Goal: Find specific page/section: Find specific page/section

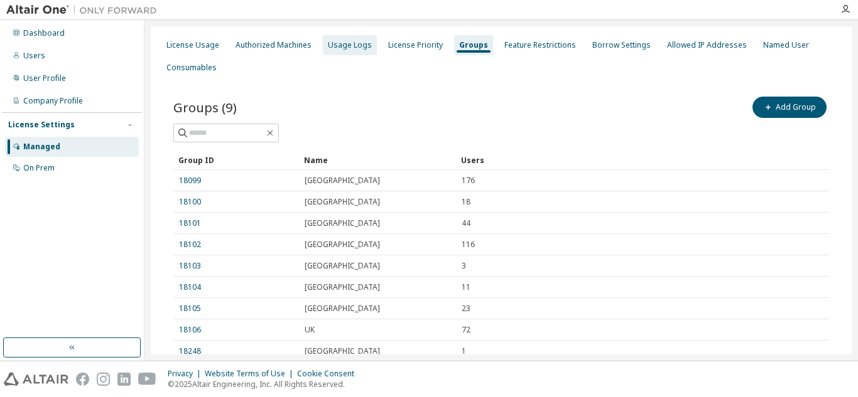
click at [341, 46] on div "Usage Logs" at bounding box center [350, 45] width 44 height 10
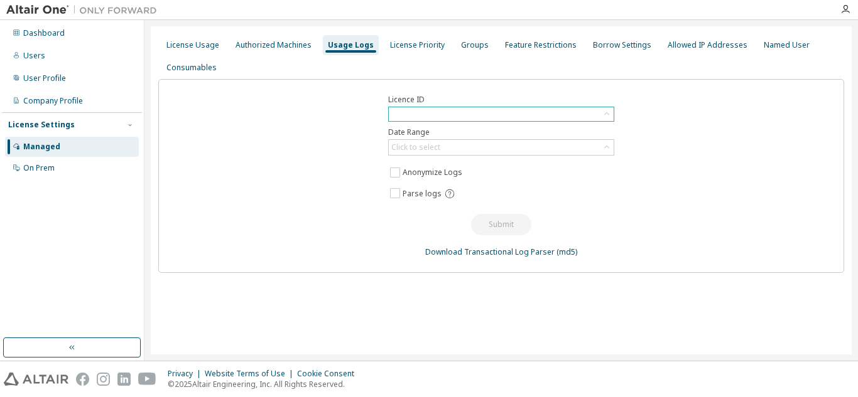
click at [537, 112] on div at bounding box center [501, 114] width 225 height 14
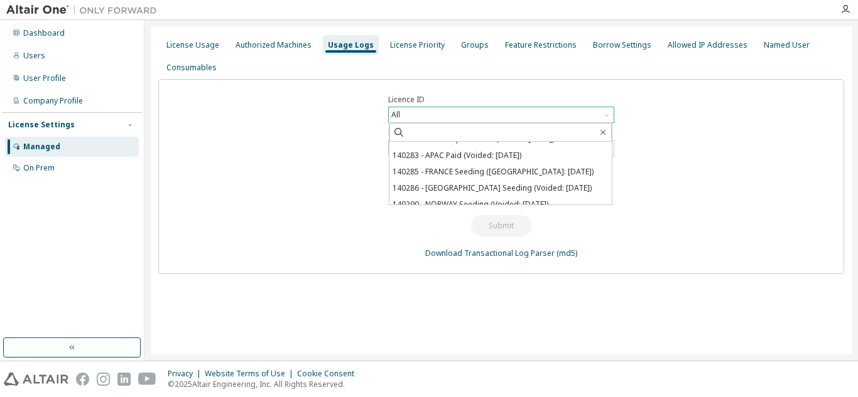
scroll to position [290, 0]
click at [465, 45] on div "Groups" at bounding box center [475, 45] width 28 height 10
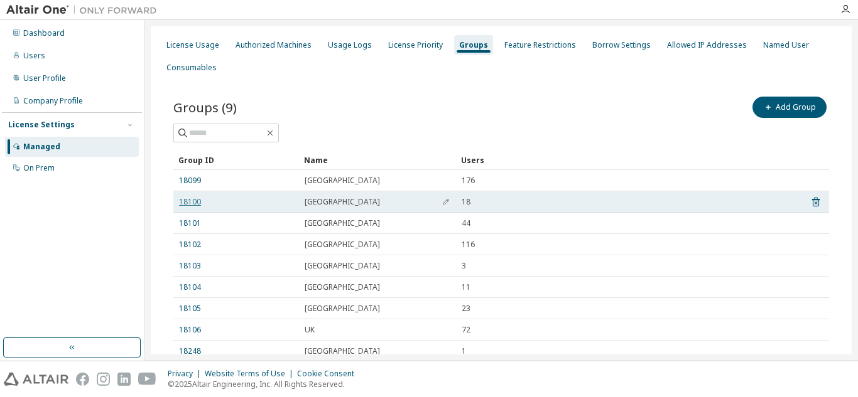
click at [185, 201] on link "18100" at bounding box center [190, 202] width 22 height 10
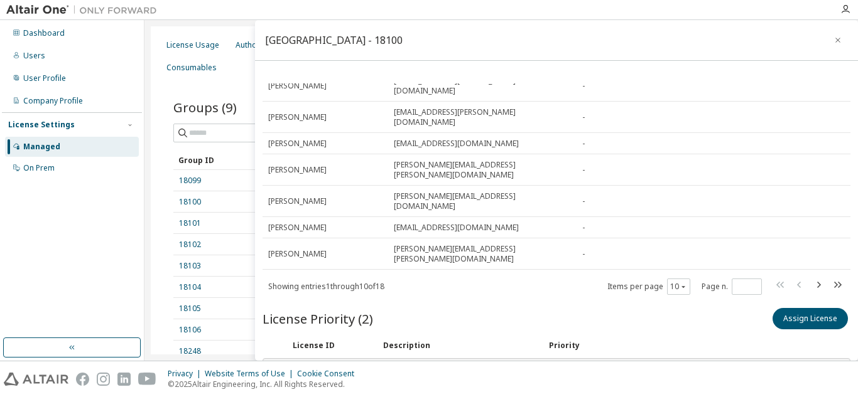
scroll to position [40, 0]
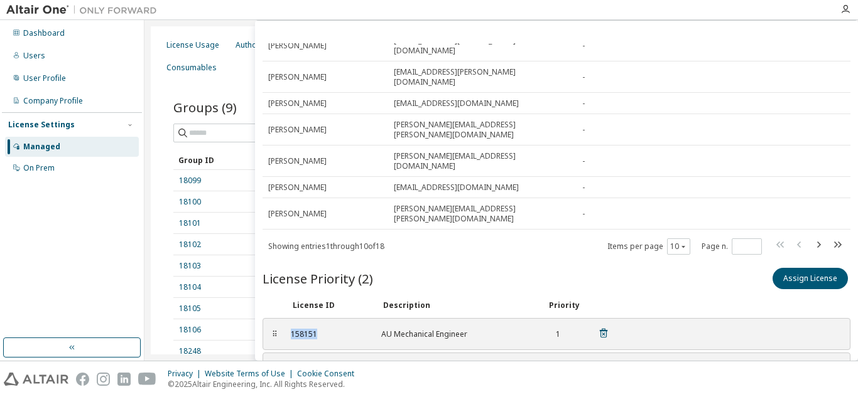
drag, startPoint x: 325, startPoint y: 251, endPoint x: 289, endPoint y: 250, distance: 36.4
click at [289, 324] on div "158151 AU Mechanical Engineer 1" at bounding box center [449, 334] width 333 height 21
drag, startPoint x: 381, startPoint y: 289, endPoint x: 474, endPoint y: 292, distance: 93.0
click at [474, 364] on div "AU Concept Engineer" at bounding box center [456, 369] width 151 height 10
drag, startPoint x: 330, startPoint y: 289, endPoint x: 300, endPoint y: 291, distance: 30.2
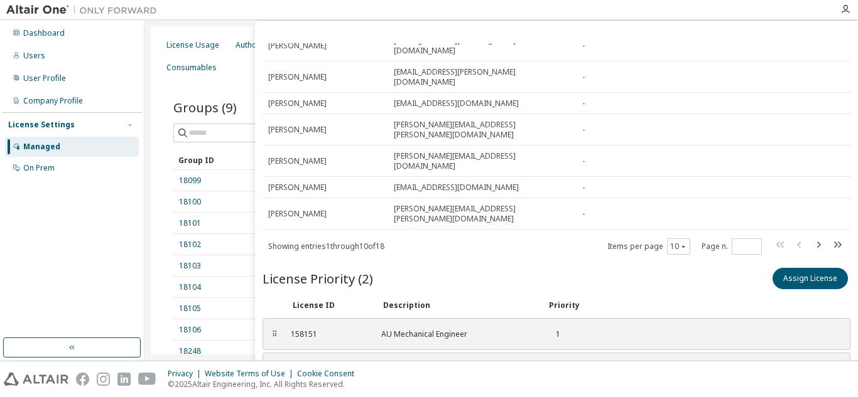
click at [269, 353] on div "⠿ 153536 AU Concept Engineer 2" at bounding box center [556, 369] width 588 height 32
click at [331, 330] on div "158151" at bounding box center [328, 335] width 75 height 10
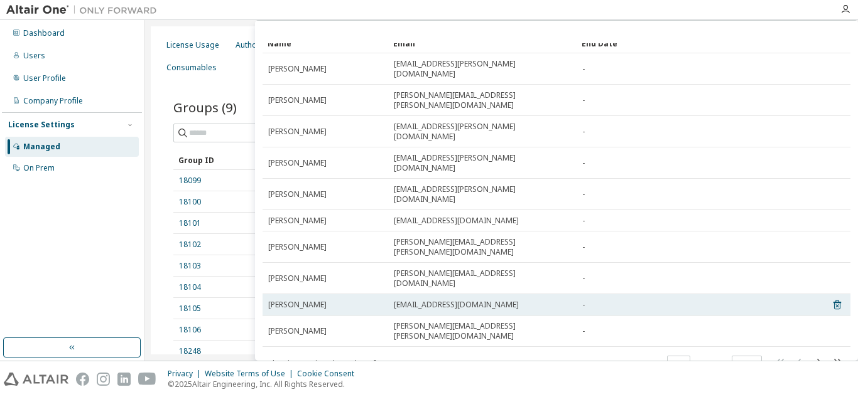
scroll to position [176, 0]
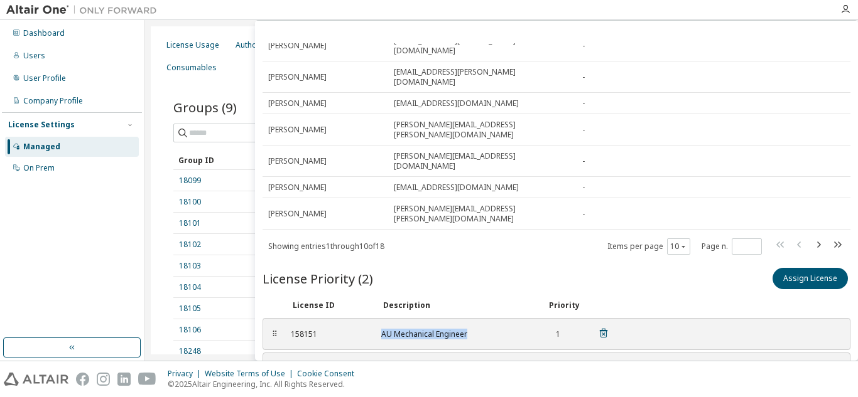
drag, startPoint x: 382, startPoint y: 252, endPoint x: 459, endPoint y: 252, distance: 77.2
click at [478, 330] on div "AU Mechanical Engineer" at bounding box center [456, 335] width 151 height 10
drag, startPoint x: 319, startPoint y: 250, endPoint x: 291, endPoint y: 261, distance: 29.4
click at [282, 318] on div "⠿ 158151 AU Mechanical Engineer 1" at bounding box center [556, 334] width 588 height 32
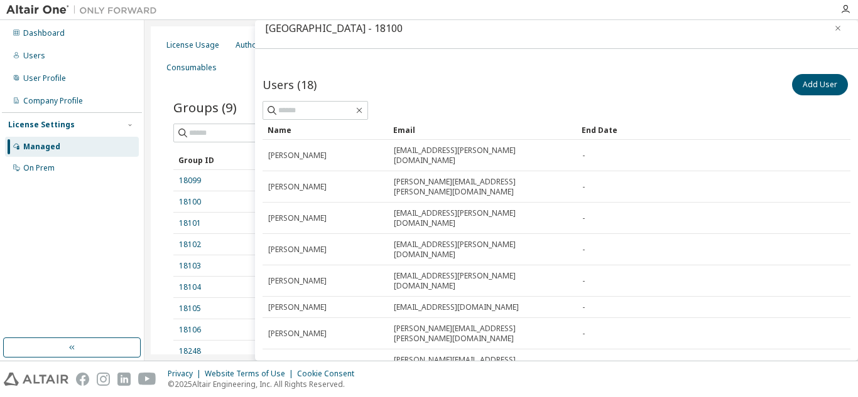
scroll to position [0, 0]
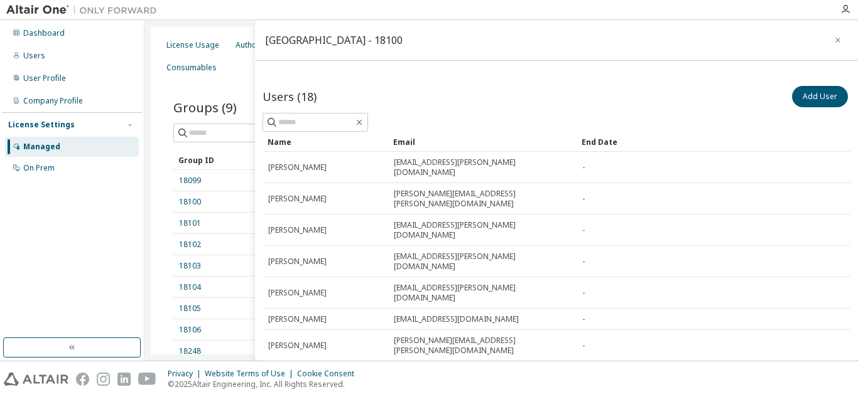
click at [834, 35] on button "button" at bounding box center [837, 40] width 20 height 20
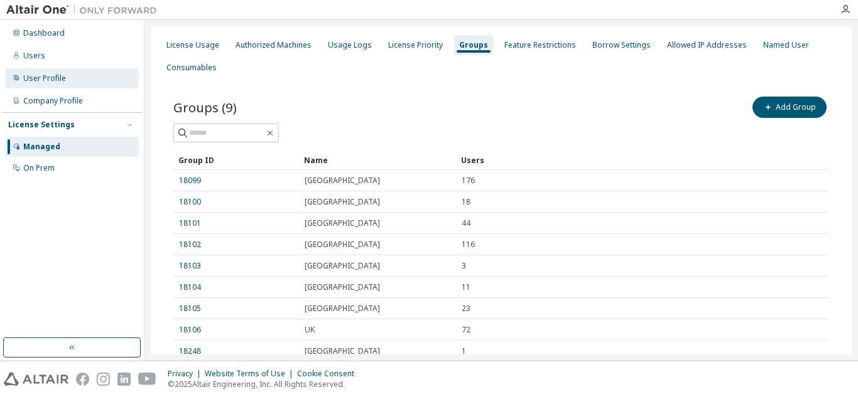
click at [53, 77] on div "User Profile" at bounding box center [44, 78] width 43 height 10
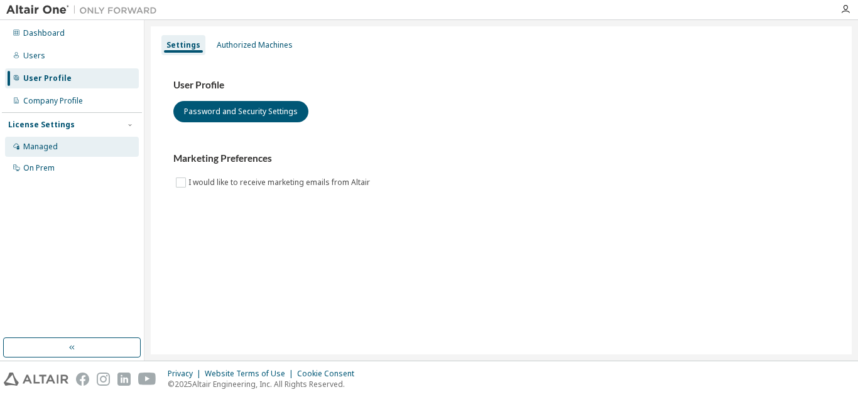
drag, startPoint x: 50, startPoint y: 148, endPoint x: 59, endPoint y: 142, distance: 10.4
click at [50, 147] on div "Managed" at bounding box center [40, 147] width 35 height 10
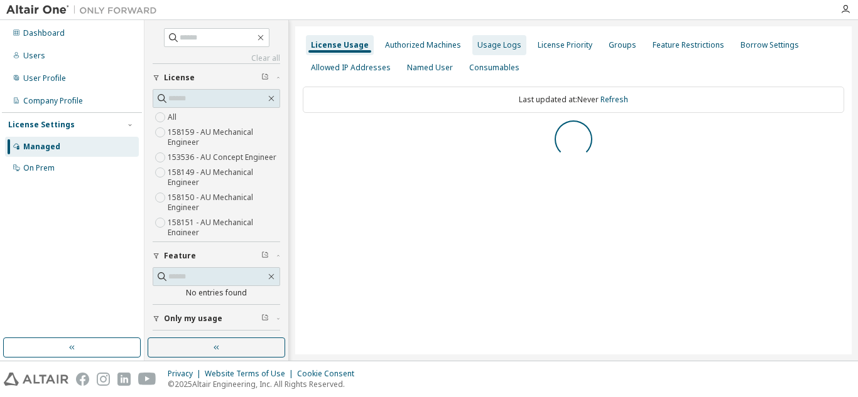
click at [507, 50] on div "Usage Logs" at bounding box center [499, 45] width 54 height 20
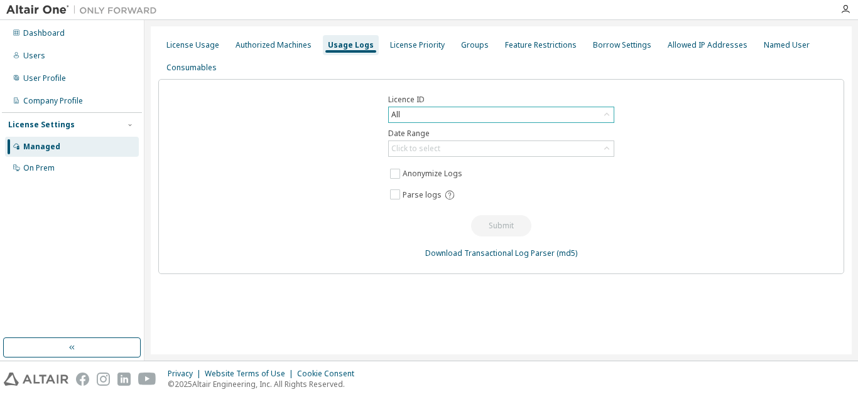
click at [606, 113] on icon at bounding box center [606, 115] width 13 height 13
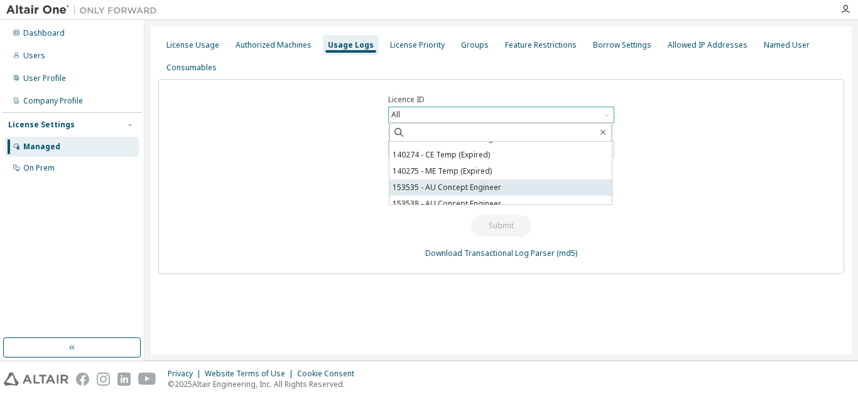
scroll to position [188, 0]
